Goal: Find specific page/section: Find specific page/section

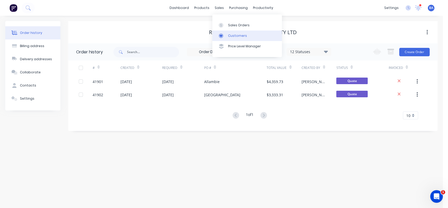
click at [239, 33] on link "Customers" at bounding box center [247, 35] width 70 height 10
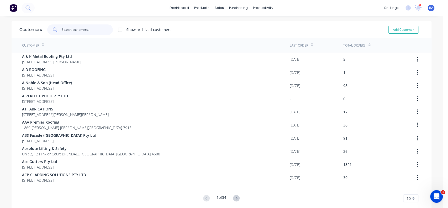
click at [101, 31] on input "text" at bounding box center [87, 29] width 51 height 10
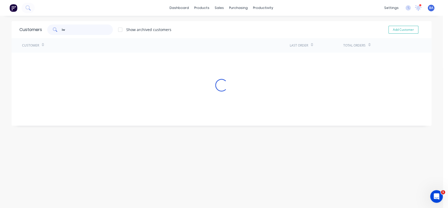
type input "i"
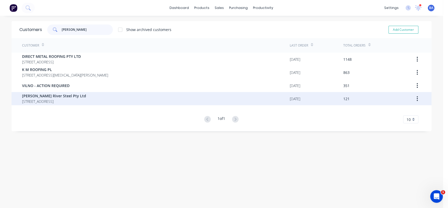
type input "[PERSON_NAME]"
click at [44, 98] on span "[PERSON_NAME] River Steel Pty Ltd" at bounding box center [54, 96] width 64 height 6
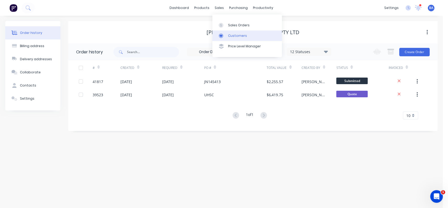
click at [235, 33] on div "Customers" at bounding box center [237, 35] width 19 height 5
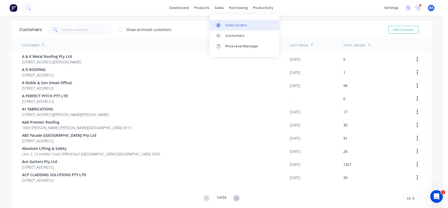
click at [240, 27] on div "Sales Orders" at bounding box center [236, 25] width 22 height 5
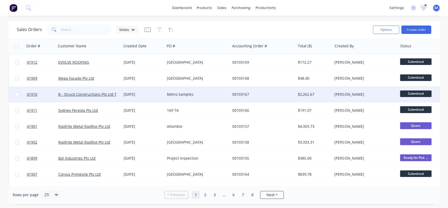
click at [195, 98] on div "Metro Samples" at bounding box center [197, 94] width 65 height 16
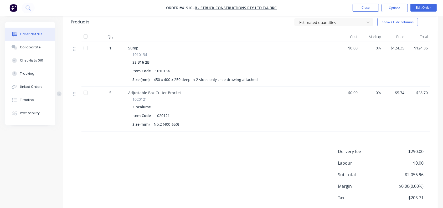
scroll to position [445, 0]
click at [363, 7] on button "Close" at bounding box center [365, 8] width 26 height 8
